Goal: Task Accomplishment & Management: Manage account settings

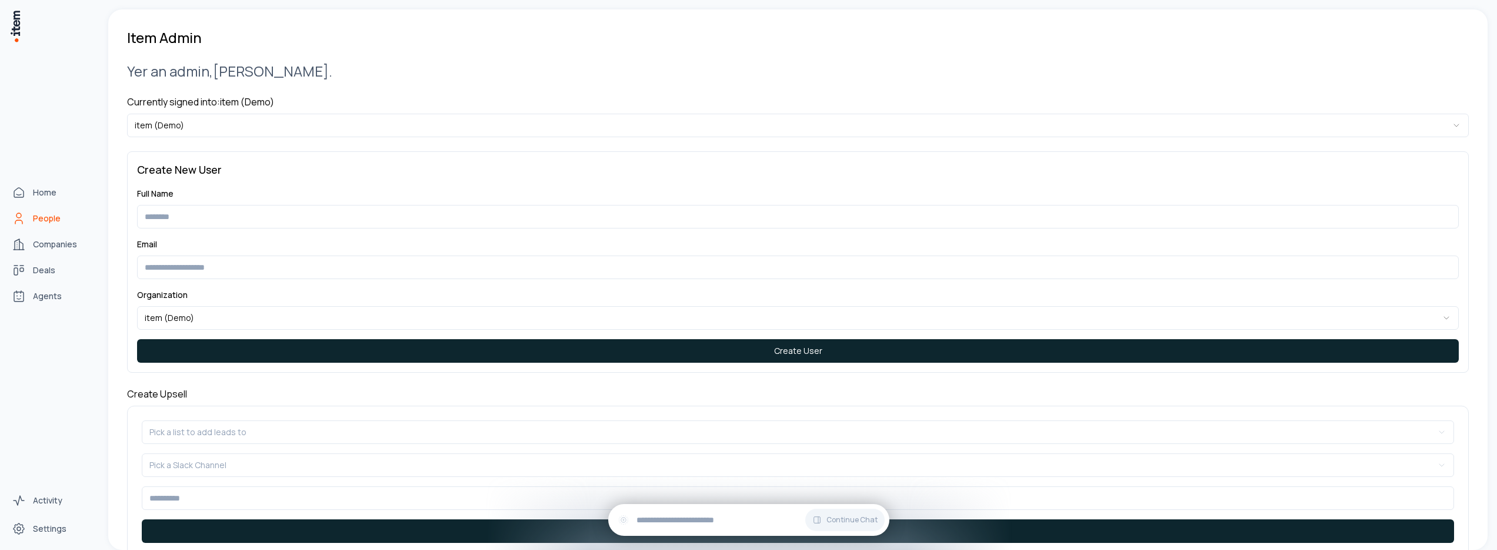
click at [29, 224] on link "People" at bounding box center [51, 219] width 89 height 24
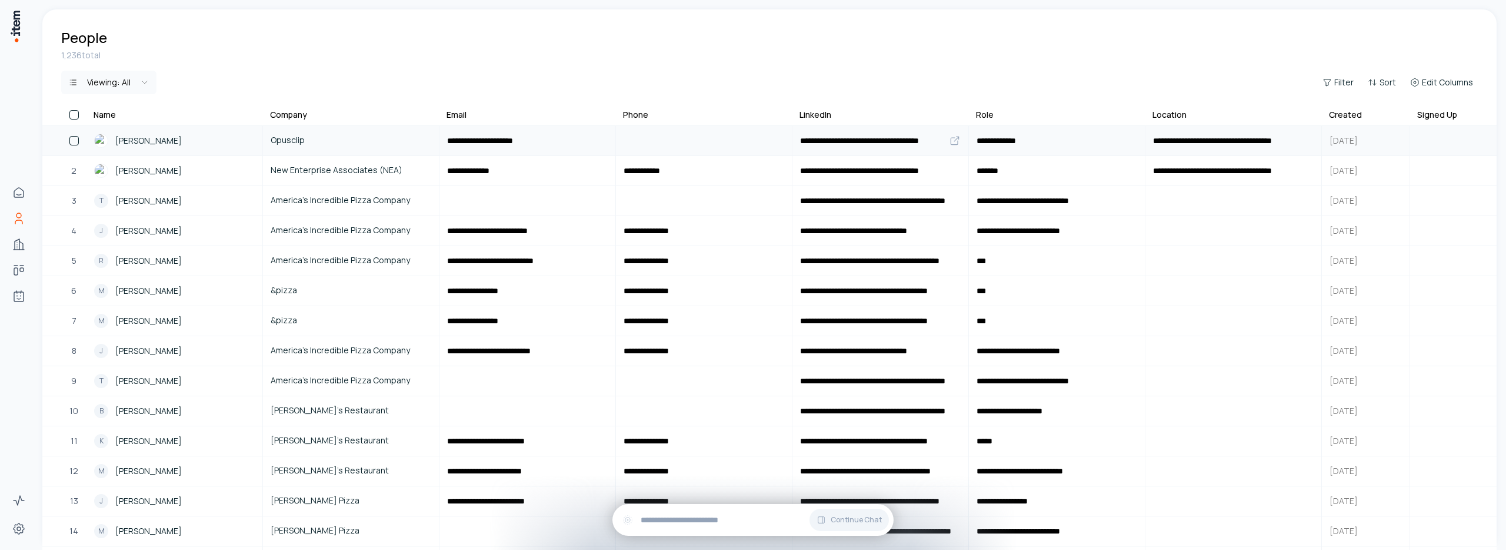
click at [166, 141] on div "[PERSON_NAME]" at bounding box center [174, 141] width 161 height 14
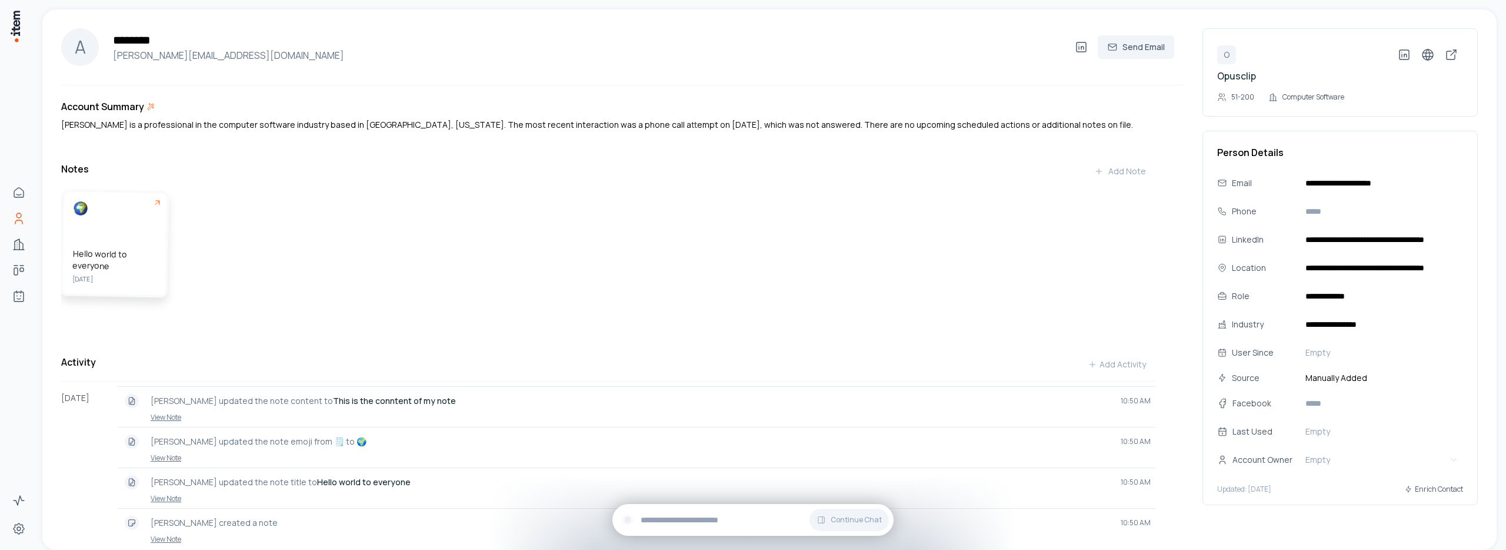
click at [135, 227] on div "Hello world to everyone [DATE]" at bounding box center [115, 243] width 104 height 104
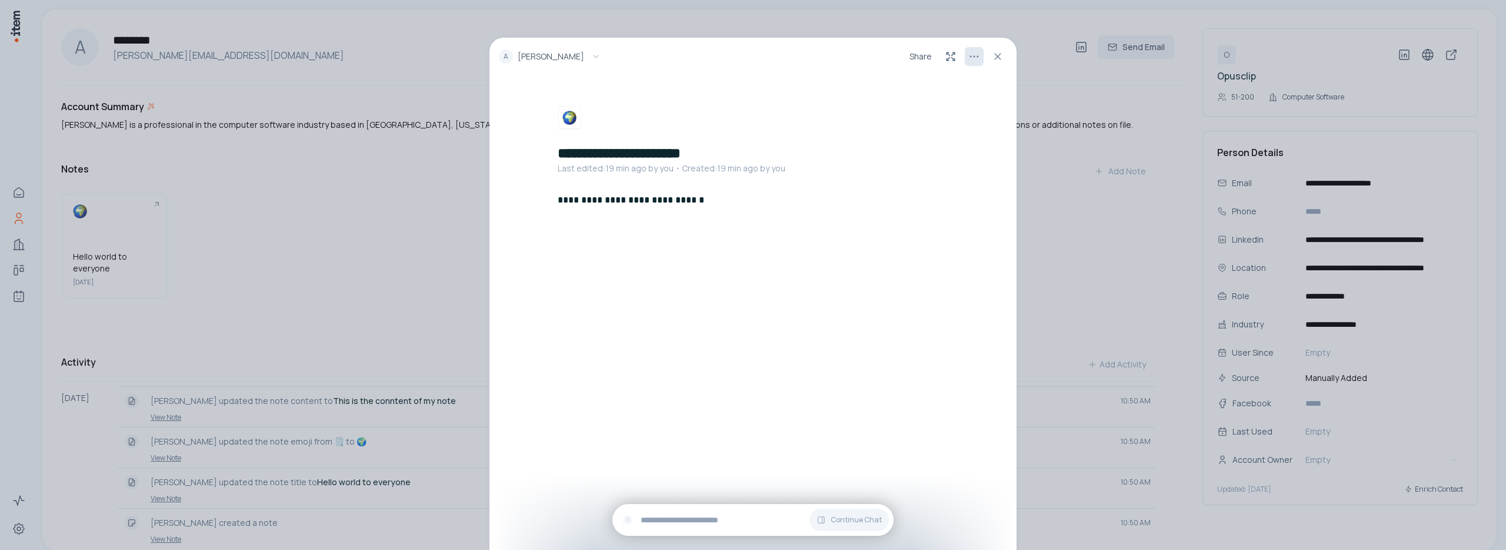
click at [975, 58] on html "**********" at bounding box center [753, 275] width 1506 height 550
click at [950, 80] on p "Delete Note" at bounding box center [952, 84] width 49 height 12
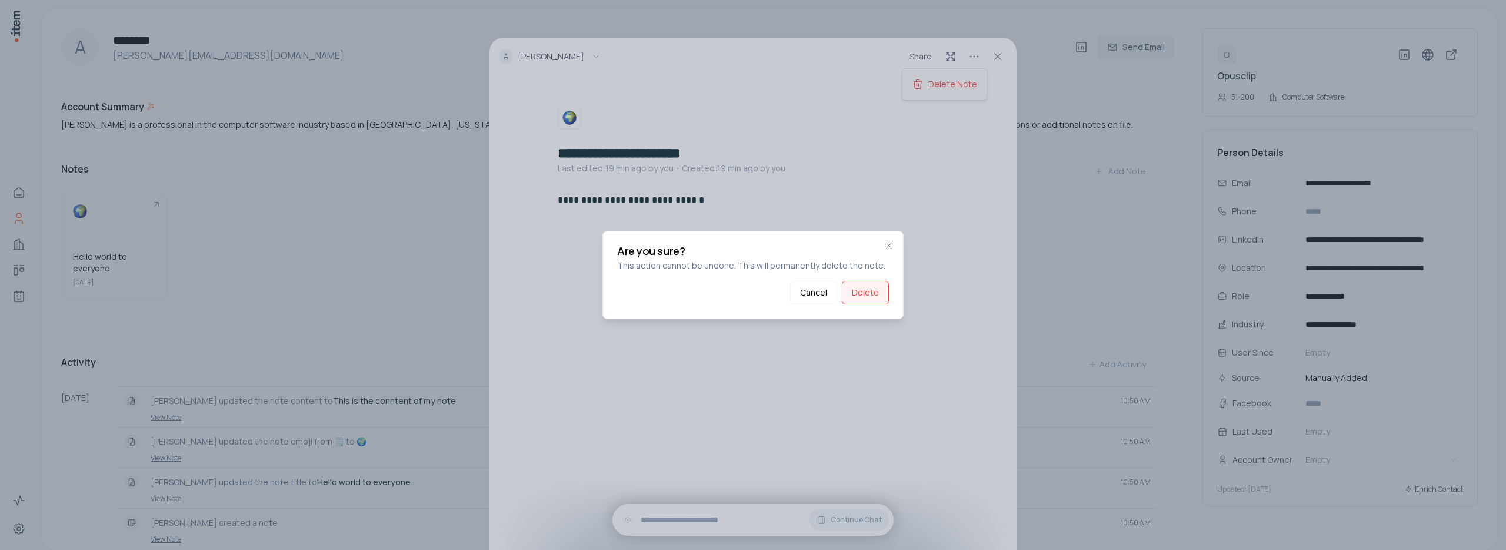
click at [860, 291] on button "Delete" at bounding box center [865, 293] width 47 height 24
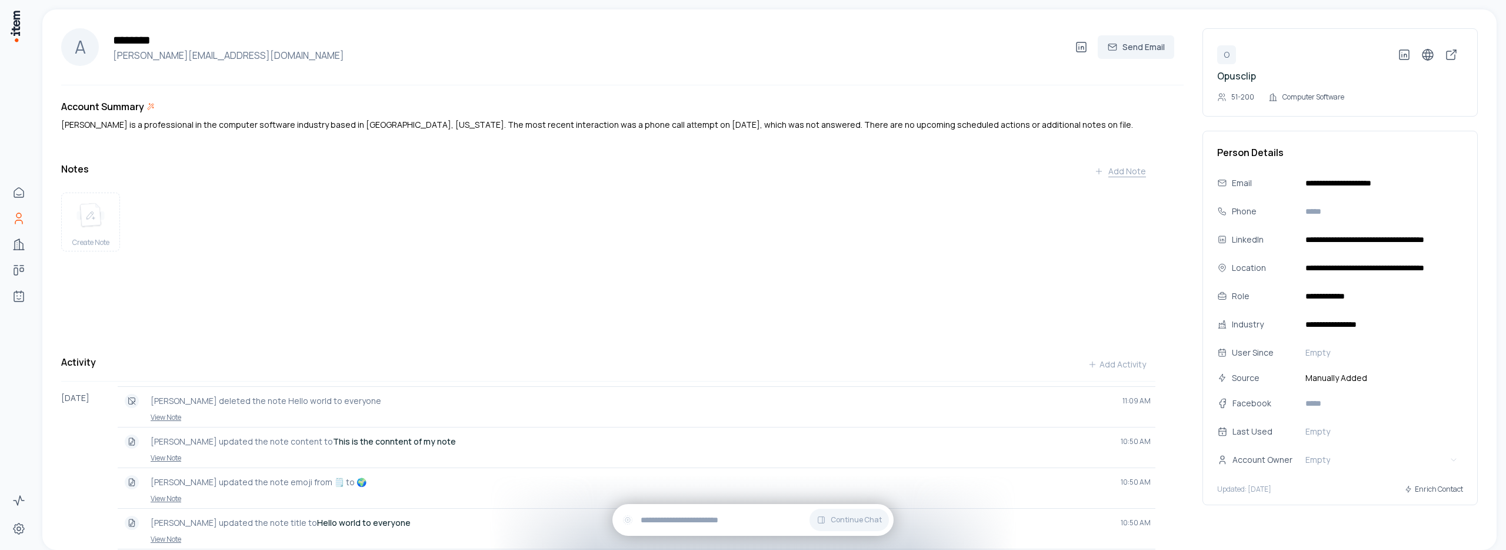
click at [1113, 173] on div "Add Note" at bounding box center [1120, 171] width 52 height 12
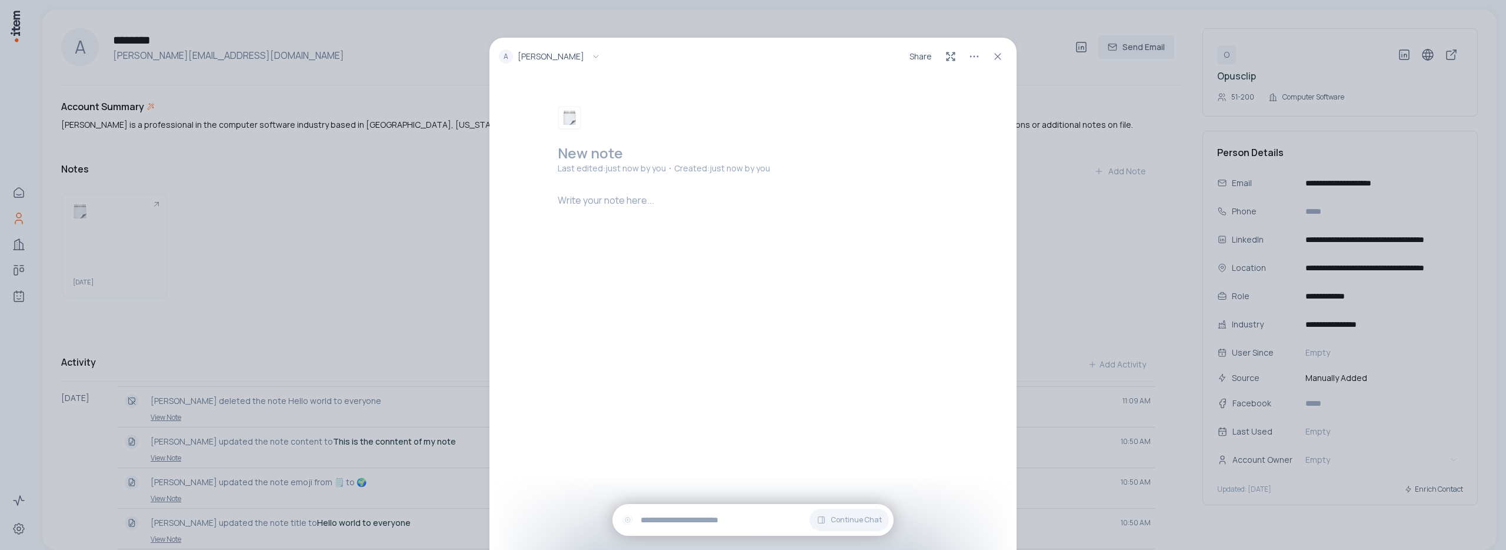
click at [630, 155] on h2 at bounding box center [755, 153] width 395 height 19
click at [625, 201] on p at bounding box center [755, 200] width 395 height 14
click at [678, 253] on div "**********" at bounding box center [755, 235] width 395 height 85
click at [1000, 56] on icon at bounding box center [998, 57] width 12 height 12
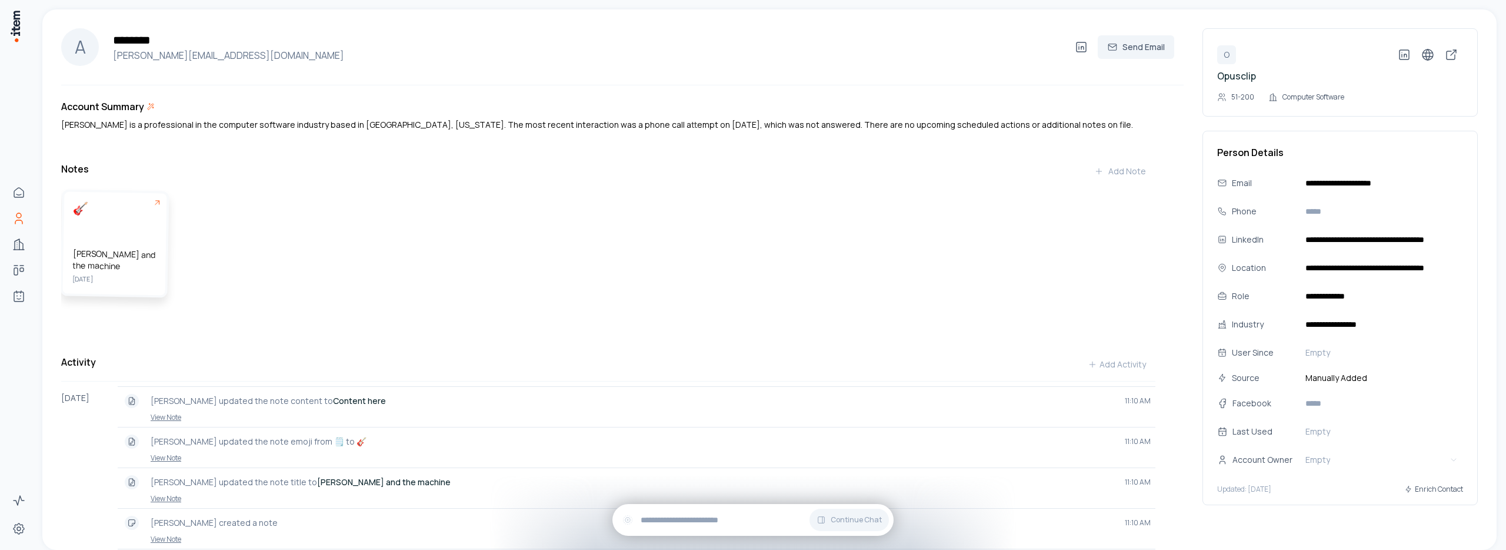
click at [132, 241] on div "[PERSON_NAME] and the machine [DATE]" at bounding box center [115, 243] width 104 height 104
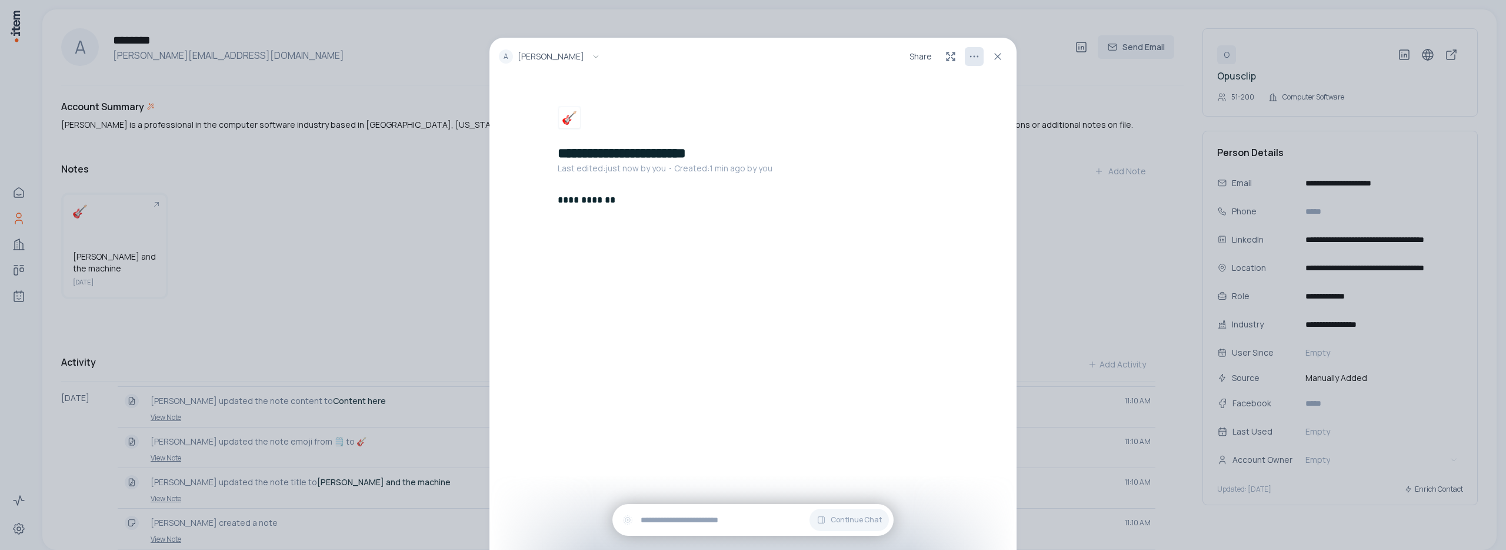
click at [971, 54] on html "**********" at bounding box center [753, 275] width 1506 height 550
click at [945, 82] on p "Delete Note" at bounding box center [952, 84] width 49 height 12
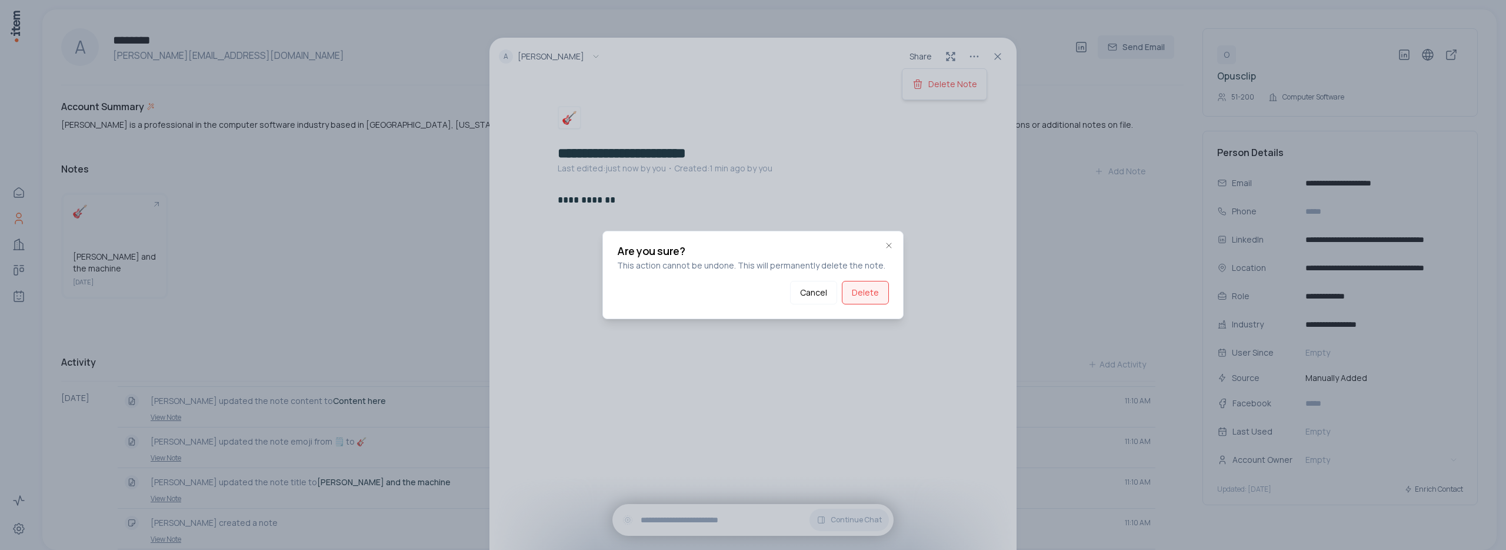
click at [857, 290] on button "Delete" at bounding box center [865, 293] width 47 height 24
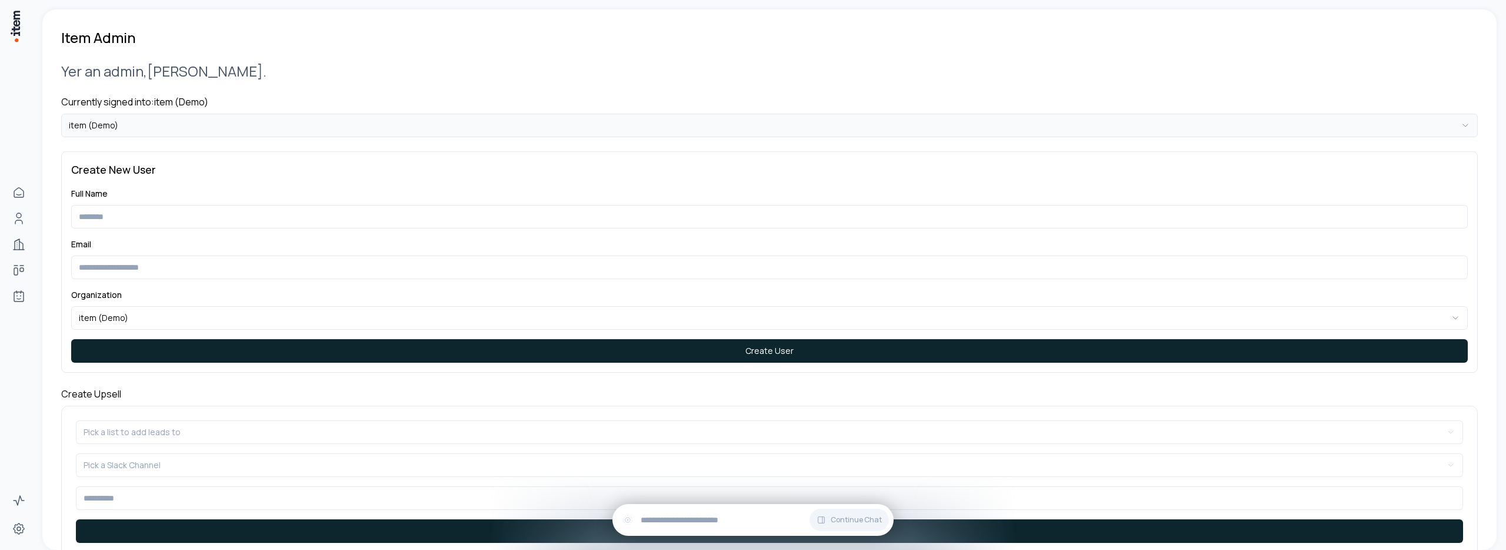
click at [180, 121] on html "**********" at bounding box center [753, 275] width 1506 height 550
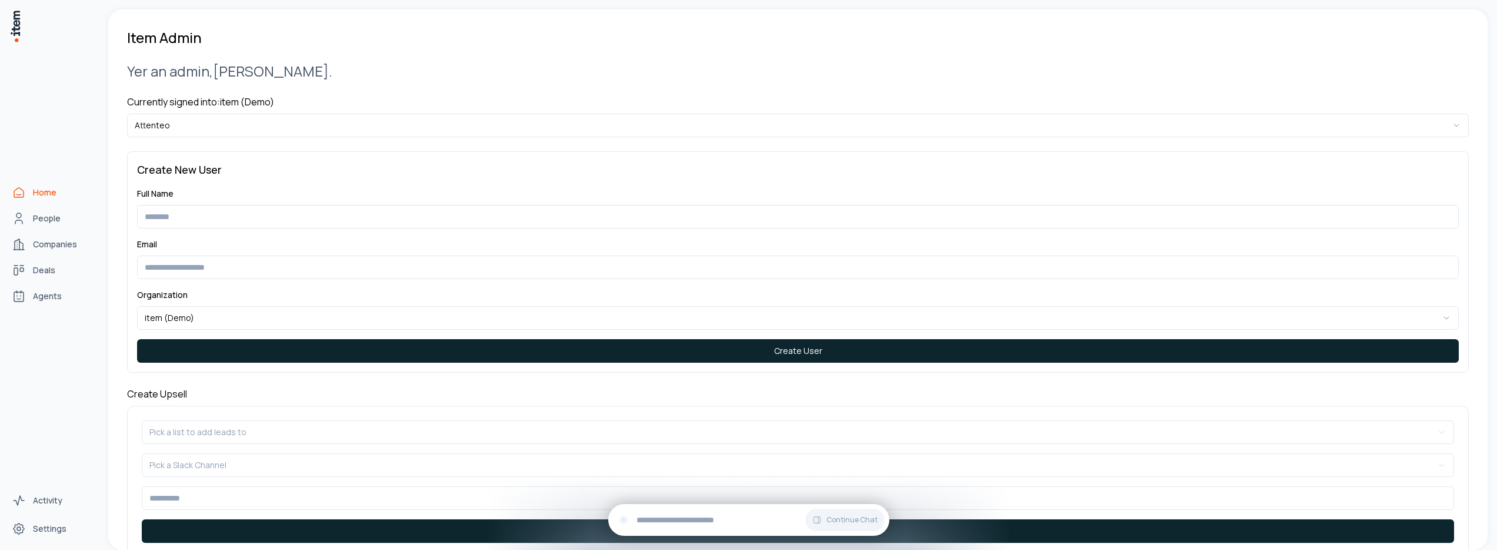
click at [18, 190] on icon "Home" at bounding box center [19, 192] width 14 height 14
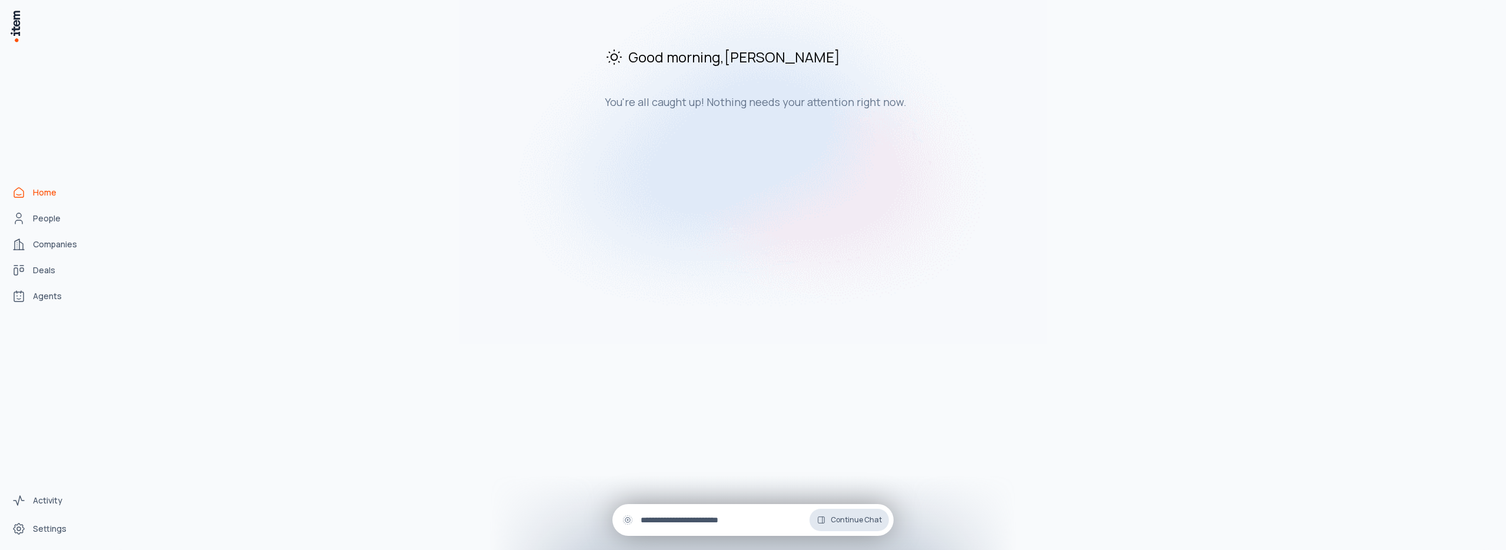
click at [853, 521] on span "Continue Chat" at bounding box center [856, 519] width 51 height 9
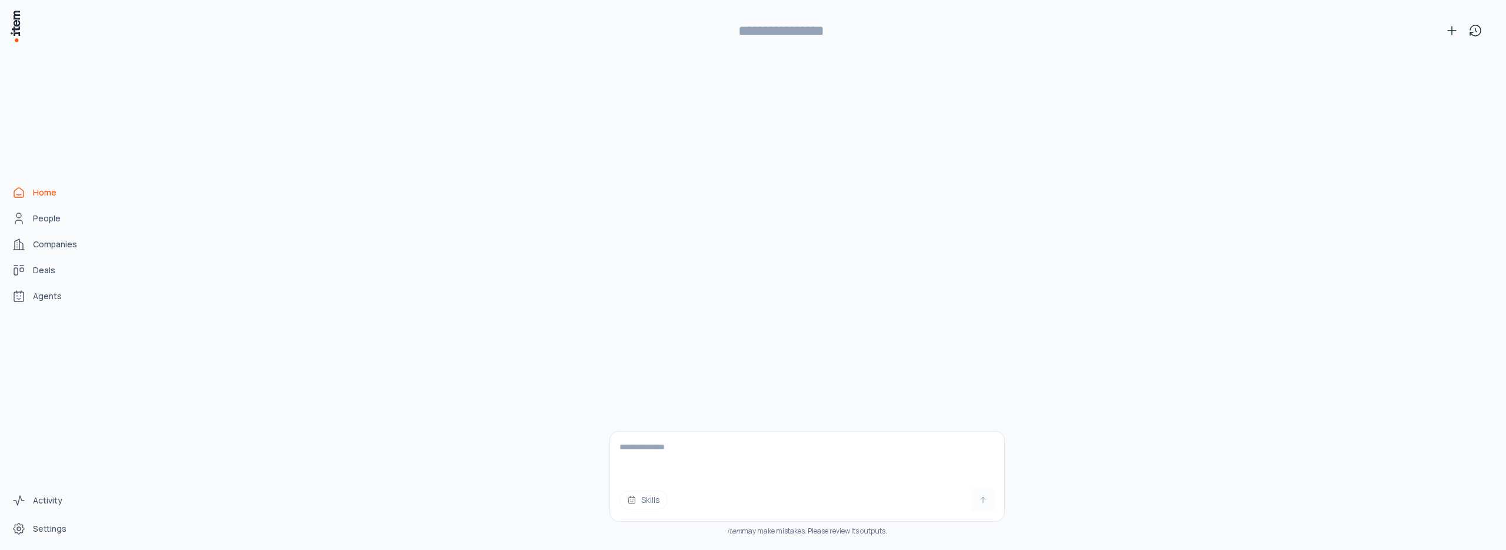
click at [736, 463] on textarea at bounding box center [807, 454] width 394 height 47
type textarea "**********"
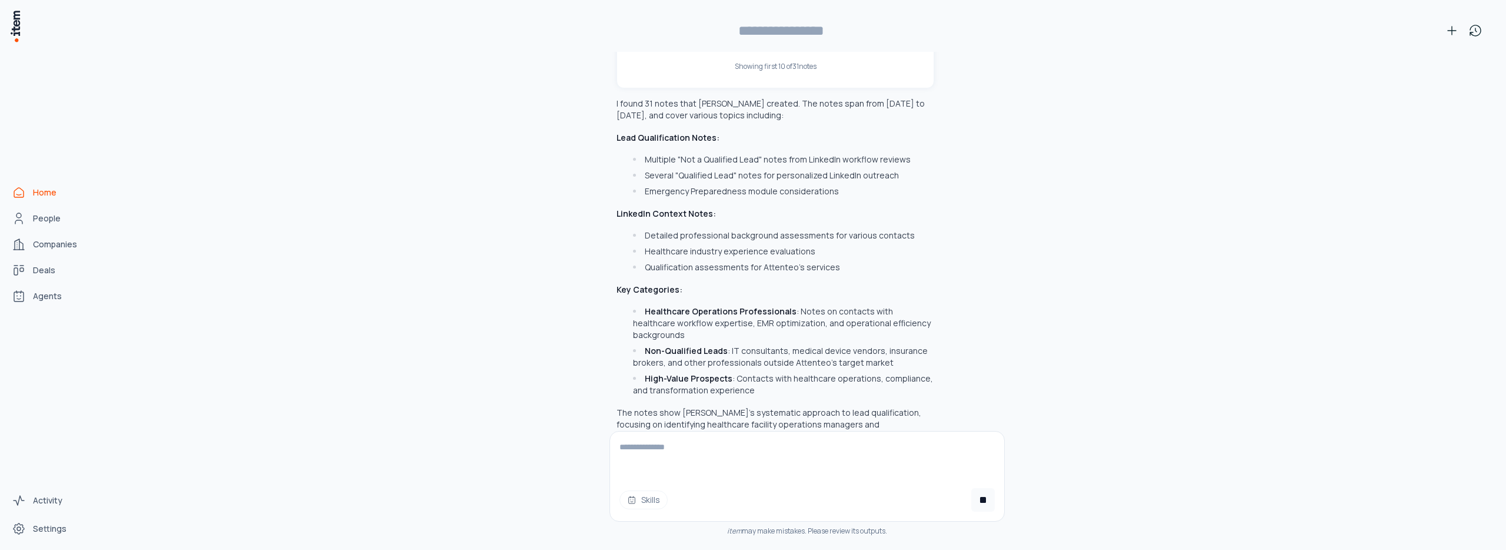
scroll to position [545, 0]
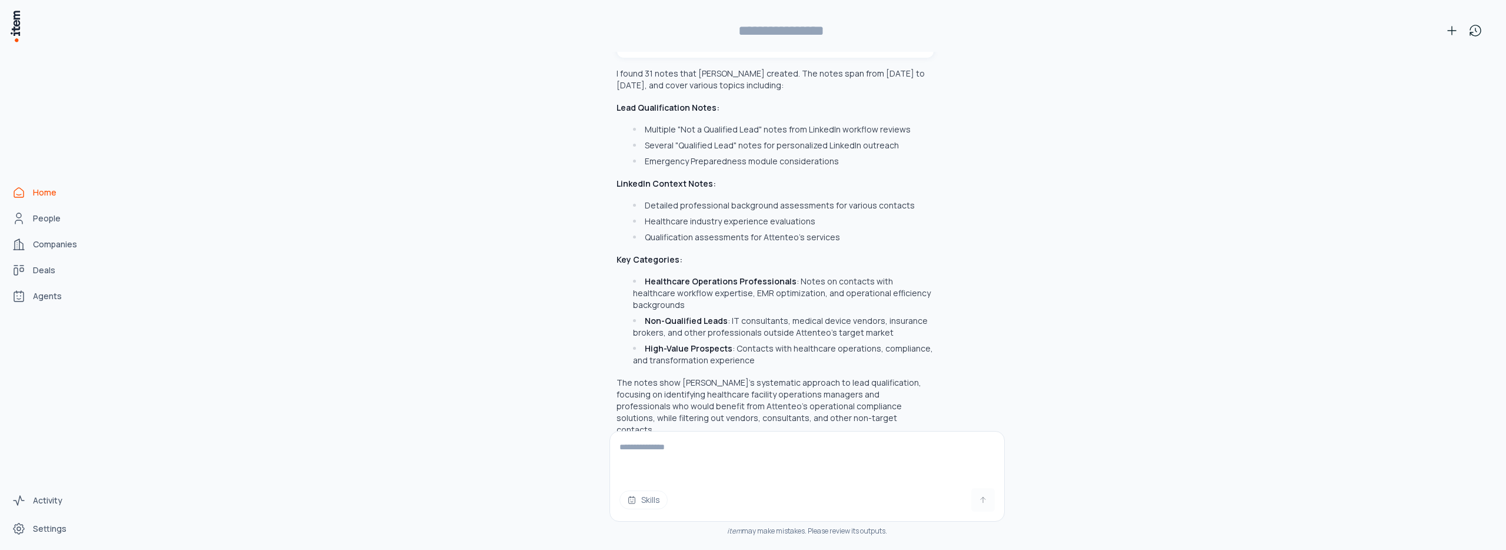
type input "**********"
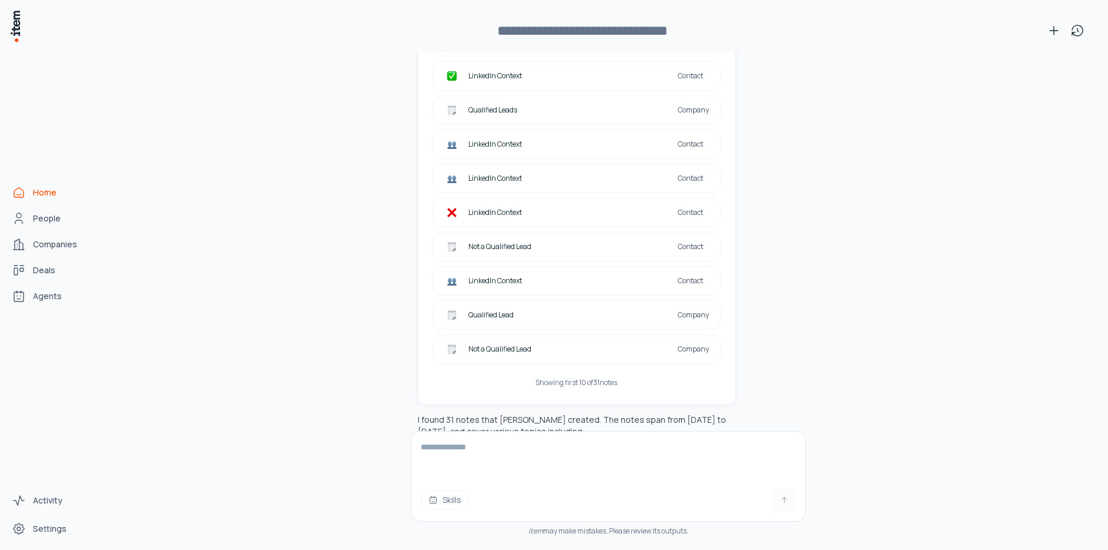
scroll to position [250, 0]
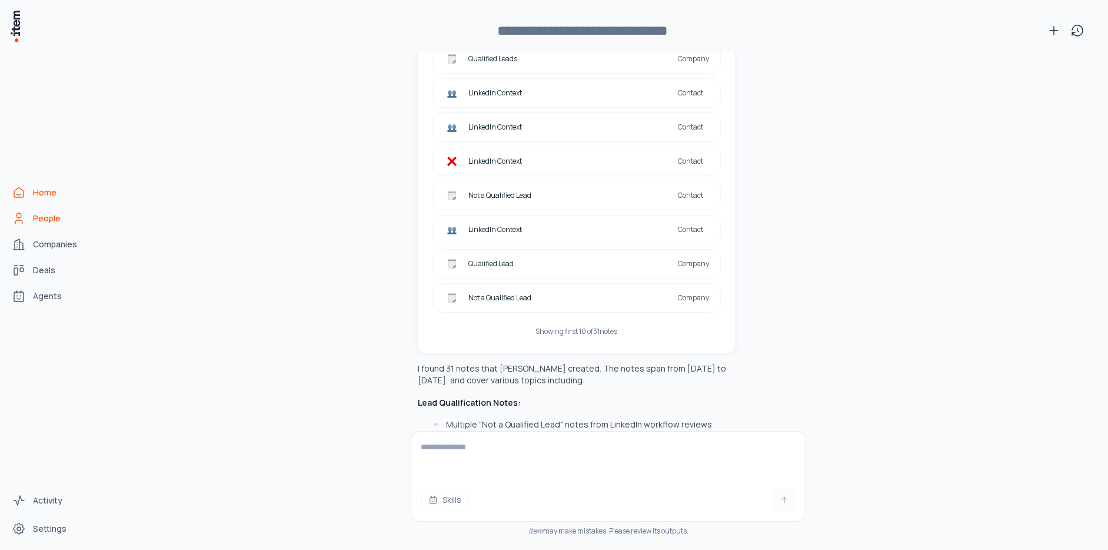
click at [48, 222] on span "People" at bounding box center [47, 218] width 28 height 12
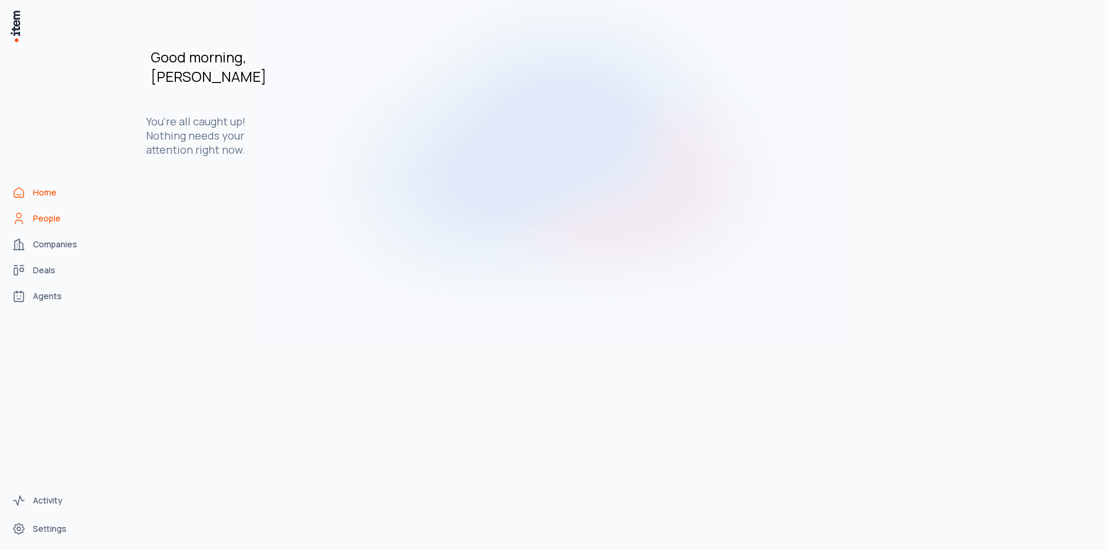
scroll to position [0, 0]
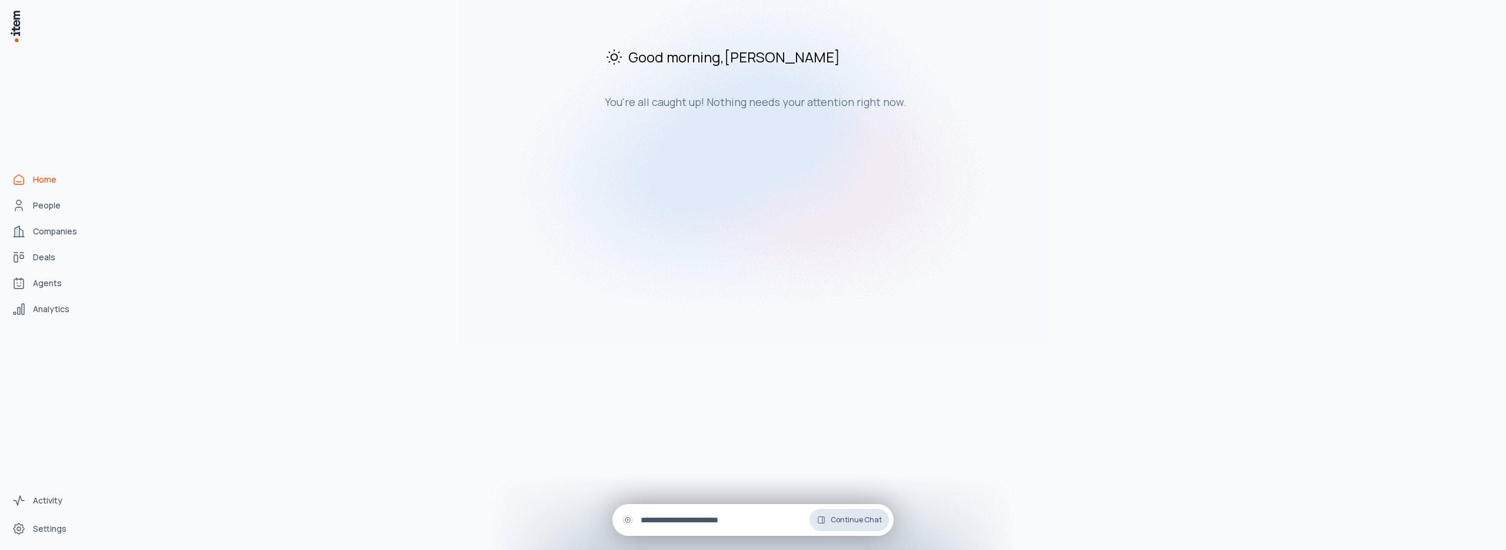
click at [830, 522] on button "Continue Chat" at bounding box center [849, 519] width 79 height 22
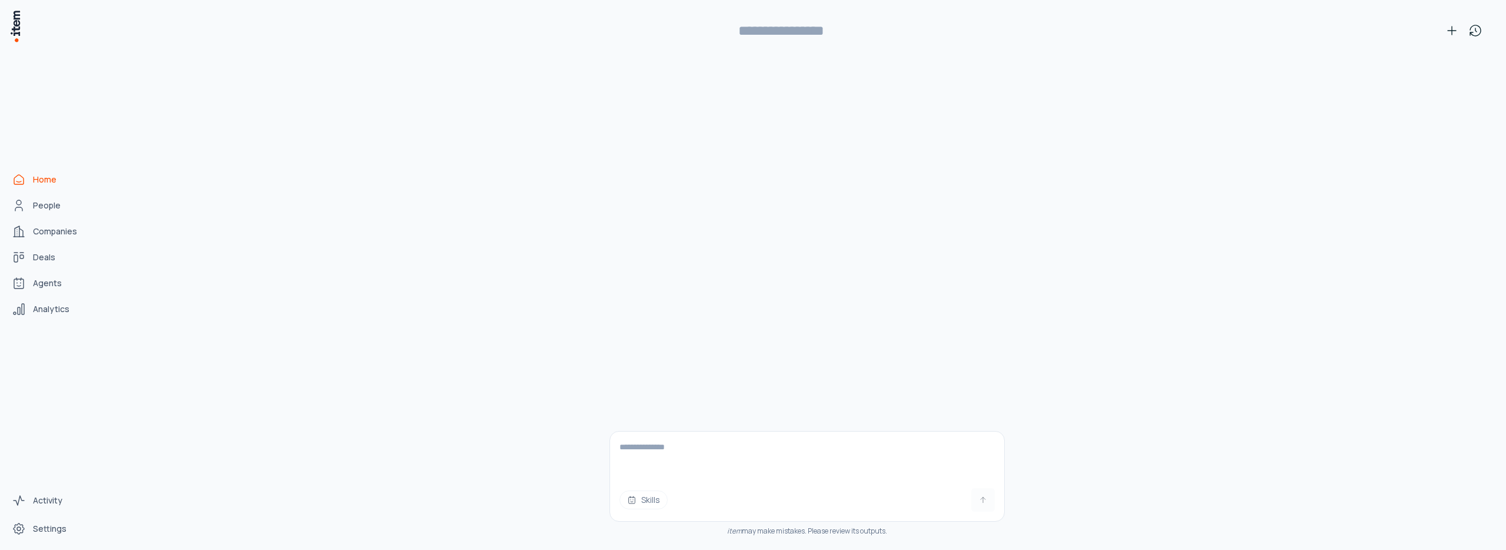
click at [694, 442] on textarea at bounding box center [807, 454] width 394 height 47
type textarea "**********"
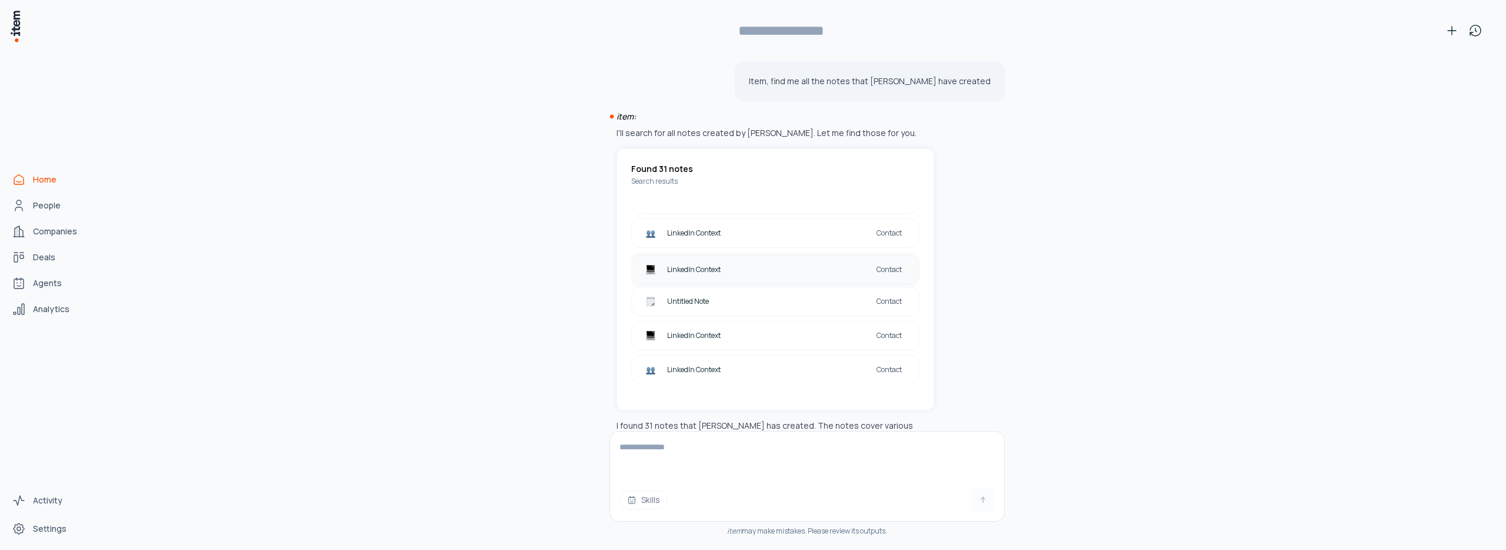
scroll to position [898, 0]
click at [694, 338] on span "LinkedIn Context" at bounding box center [768, 336] width 202 height 9
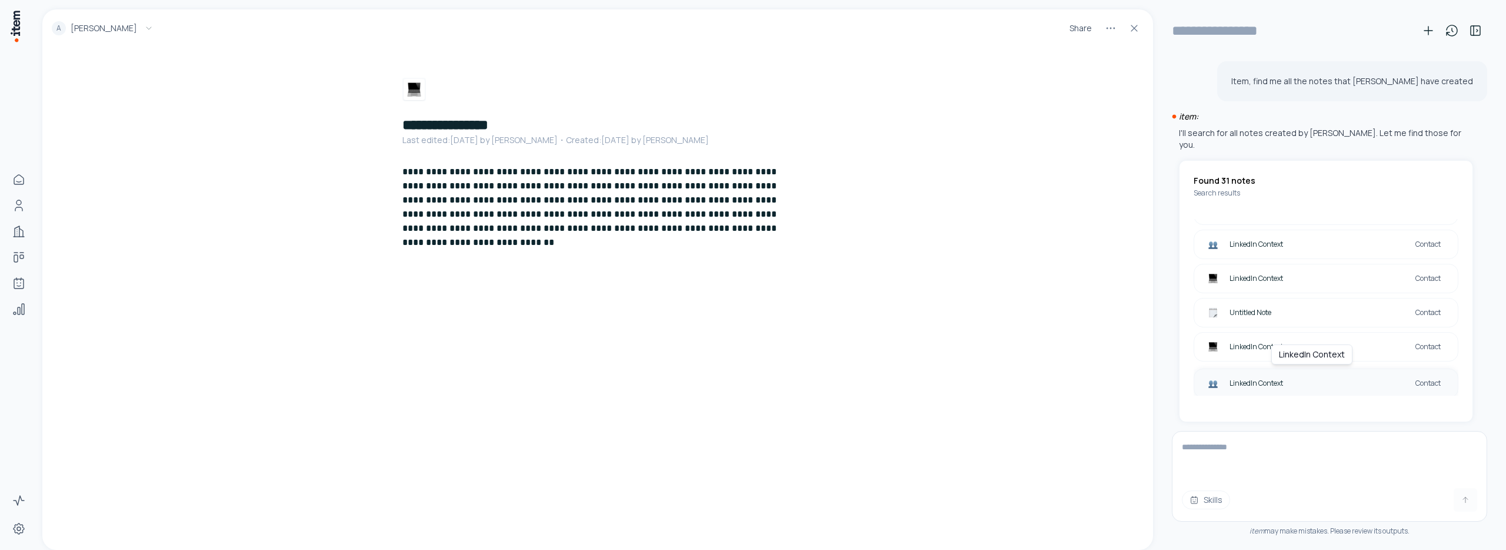
click at [1285, 378] on span "LinkedIn Context" at bounding box center [1319, 382] width 179 height 9
click at [1266, 344] on span "LinkedIn Context" at bounding box center [1319, 348] width 179 height 9
click at [1310, 310] on span "Untitled Note" at bounding box center [1319, 314] width 179 height 9
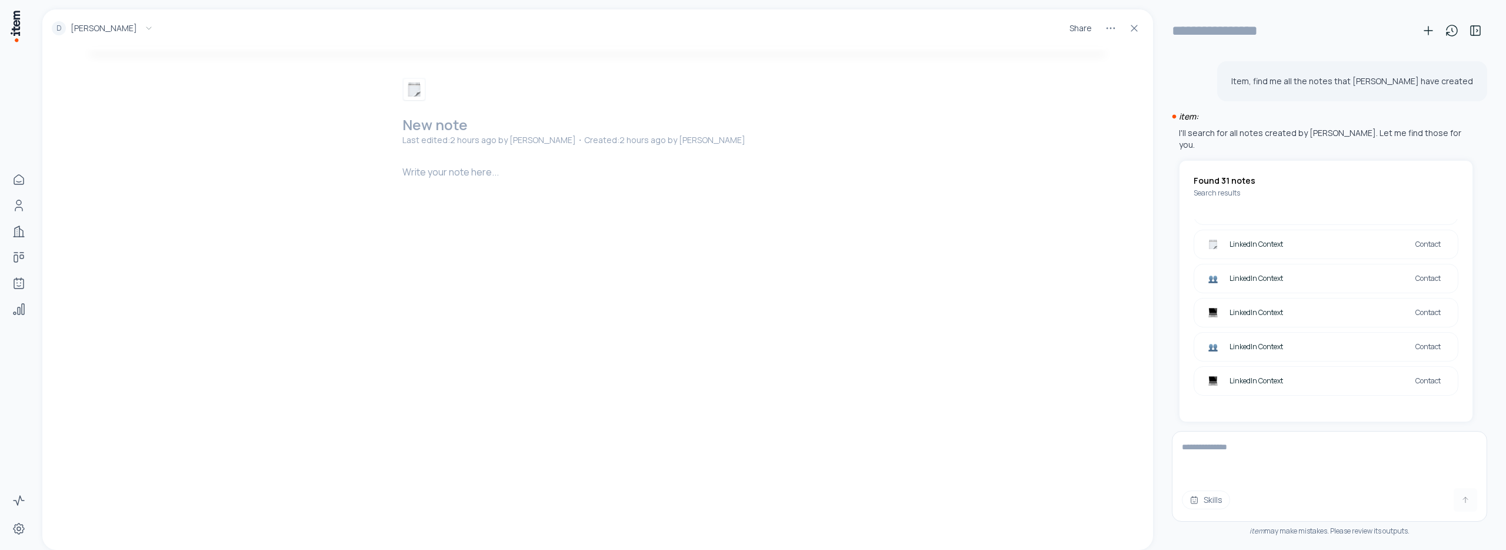
scroll to position [743, 0]
click at [1268, 259] on span "LinkedIn Context" at bounding box center [1319, 263] width 179 height 9
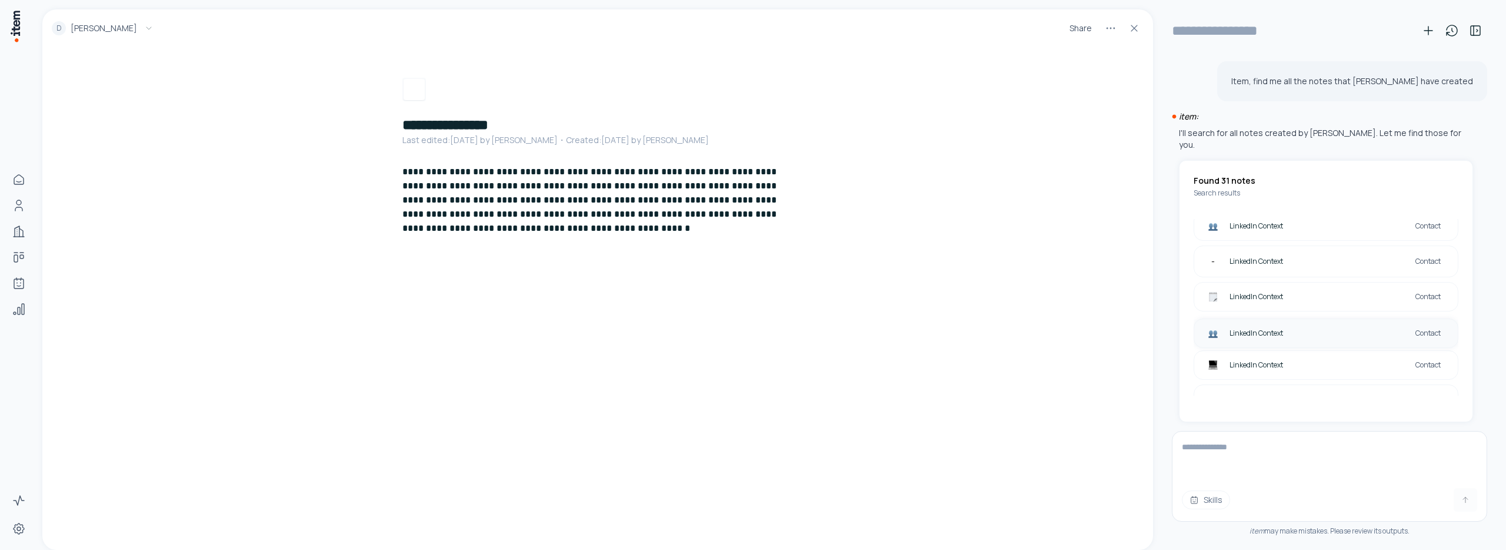
click at [1268, 328] on span "LinkedIn Context" at bounding box center [1319, 332] width 179 height 9
